Goal: Navigation & Orientation: Find specific page/section

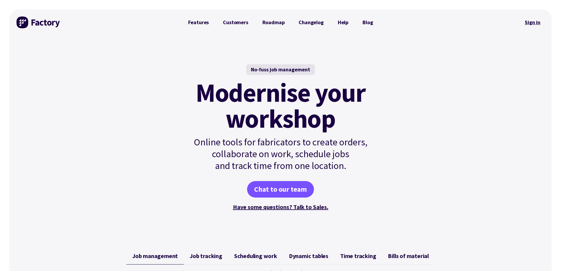
click at [534, 22] on link "Sign in" at bounding box center [533, 23] width 24 height 14
click at [202, 23] on link "Features" at bounding box center [198, 22] width 35 height 12
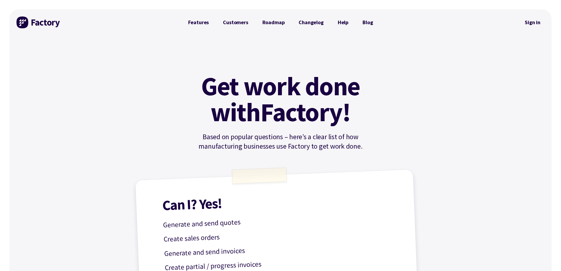
scroll to position [915, 0]
